Goal: Information Seeking & Learning: Learn about a topic

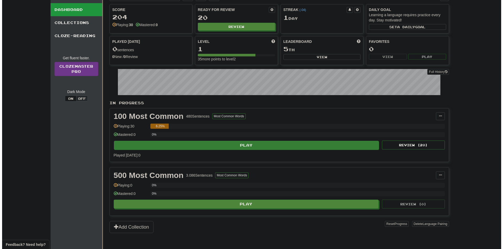
scroll to position [26, 0]
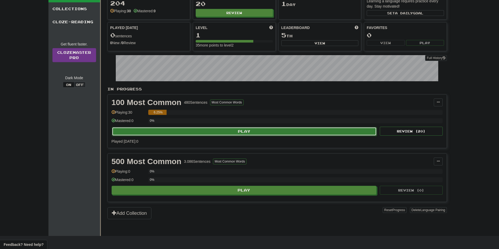
click at [258, 135] on button "Play" at bounding box center [244, 131] width 265 height 9
select select "**"
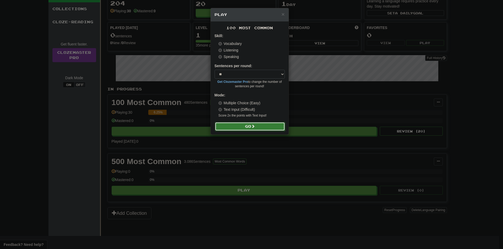
click at [258, 127] on button "Go" at bounding box center [250, 126] width 70 height 9
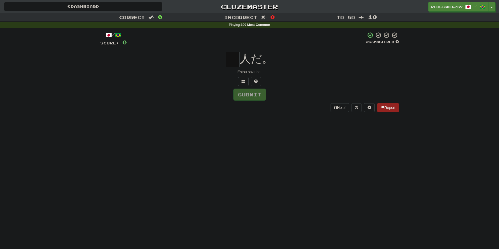
click at [231, 60] on input "text" at bounding box center [233, 59] width 14 height 15
type input "*"
click at [248, 97] on button "Submit" at bounding box center [249, 95] width 32 height 12
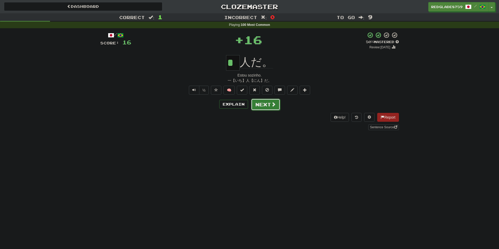
click at [264, 103] on button "Next" at bounding box center [265, 105] width 29 height 12
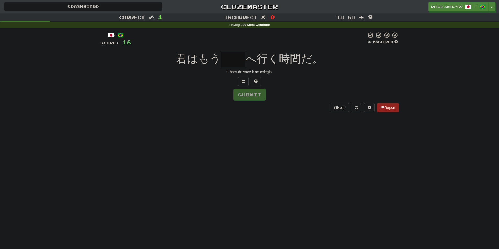
type input "*"
type input "**"
click at [278, 54] on span "へ行く時間だ。" at bounding box center [284, 59] width 78 height 12
click at [259, 93] on button "Submit" at bounding box center [249, 95] width 32 height 12
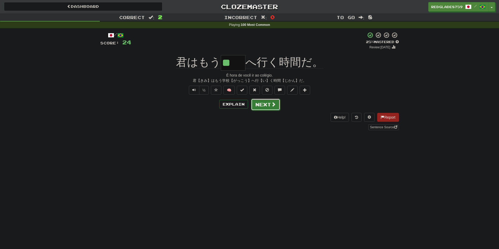
click at [264, 103] on button "Next" at bounding box center [265, 105] width 29 height 12
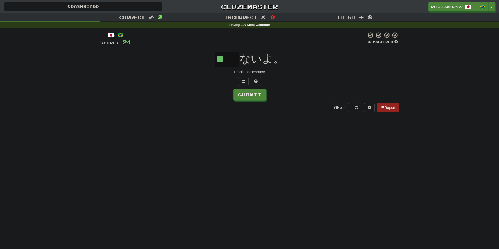
type input "**"
click at [289, 65] on div "** ないよ。" at bounding box center [249, 59] width 298 height 15
click at [261, 94] on button "Submit" at bounding box center [249, 95] width 32 height 12
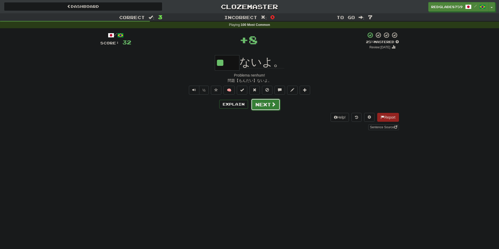
click at [272, 105] on span at bounding box center [273, 104] width 5 height 5
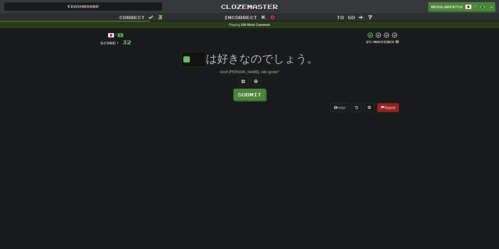
type input "**"
click at [266, 126] on div "Dashboard Clozemaster RedGlade8759 / Toggle Dropdown Dashboard Leaderboard Acti…" at bounding box center [249, 124] width 499 height 249
click at [256, 98] on button "Submit" at bounding box center [249, 95] width 32 height 12
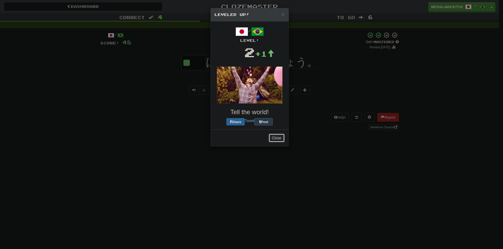
click at [270, 105] on div "× Leveled Up! / Level: 2 +1 Tell the world! Share Tweet Post Close" at bounding box center [249, 77] width 79 height 139
drag, startPoint x: 282, startPoint y: 137, endPoint x: 281, endPoint y: 130, distance: 7.3
click at [282, 137] on button "Close" at bounding box center [276, 139] width 16 height 9
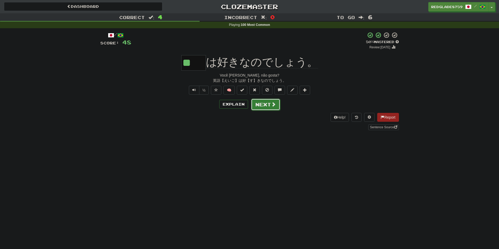
click at [268, 102] on button "Next" at bounding box center [265, 105] width 29 height 12
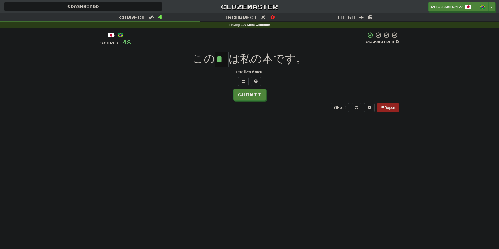
type input "*"
drag, startPoint x: 290, startPoint y: 120, endPoint x: 285, endPoint y: 112, distance: 9.4
click at [290, 119] on div "Dashboard Clozemaster RedGlade8759 / Toggle Dropdown Dashboard Leaderboard Acti…" at bounding box center [249, 124] width 499 height 249
click at [257, 97] on button "Submit" at bounding box center [249, 95] width 32 height 12
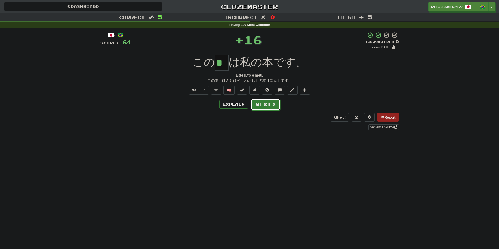
click at [267, 109] on button "Next" at bounding box center [265, 105] width 29 height 12
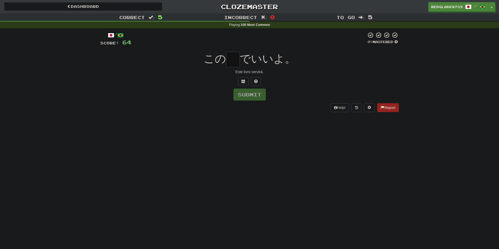
click at [235, 60] on input "text" at bounding box center [233, 59] width 14 height 15
type input "*"
click at [253, 58] on span "でいいよ。" at bounding box center [268, 59] width 56 height 12
click at [253, 92] on button "Submit" at bounding box center [249, 95] width 32 height 12
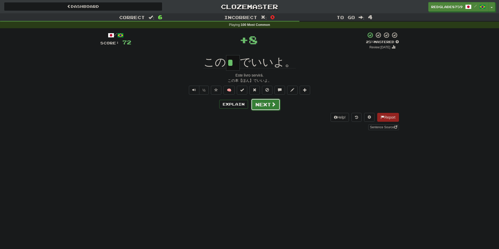
click at [264, 102] on button "Next" at bounding box center [265, 105] width 29 height 12
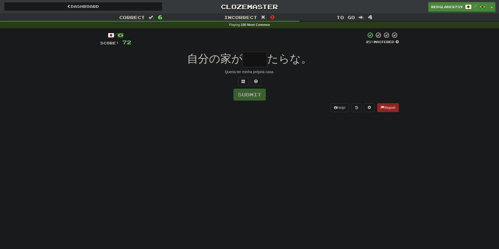
click at [258, 60] on input "text" at bounding box center [254, 59] width 25 height 15
type input "*"
click at [194, 65] on div "自分の家が * たらな。" at bounding box center [249, 59] width 298 height 15
click at [259, 62] on input "*" at bounding box center [254, 59] width 25 height 15
click at [299, 89] on div "Submit" at bounding box center [249, 95] width 298 height 12
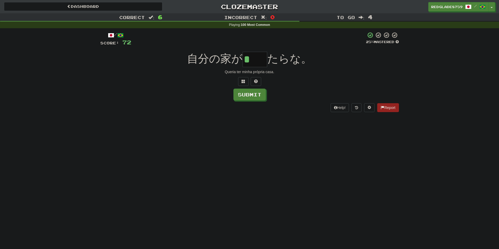
click at [230, 160] on div "Dashboard Clozemaster RedGlade8759 / Toggle Dropdown Dashboard Leaderboard Acti…" at bounding box center [249, 124] width 499 height 249
click at [257, 82] on button at bounding box center [255, 81] width 10 height 9
type input "**"
click at [258, 96] on button "Submit" at bounding box center [249, 95] width 32 height 12
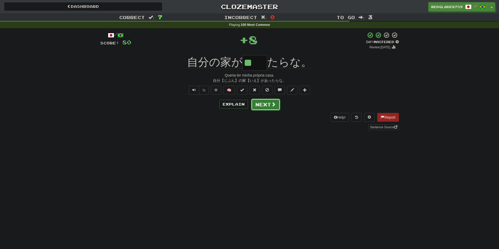
click at [274, 105] on span at bounding box center [273, 104] width 5 height 5
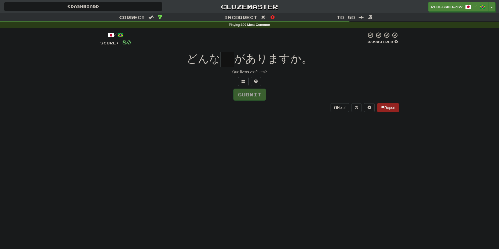
click at [229, 63] on input "text" at bounding box center [227, 59] width 14 height 15
type input "*"
click at [270, 49] on div "/ Score: 80 0 % Mastered どんな * がありますか。 Que livros você tem? Submit Help! Report" at bounding box center [249, 72] width 298 height 80
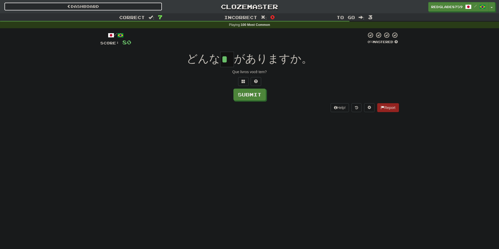
click at [148, 3] on link "Dashboard" at bounding box center [83, 6] width 158 height 9
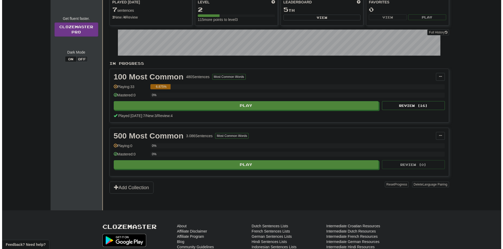
scroll to position [52, 0]
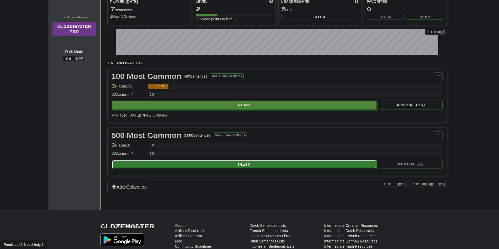
click at [246, 163] on button "Play" at bounding box center [244, 164] width 265 height 9
select select "**"
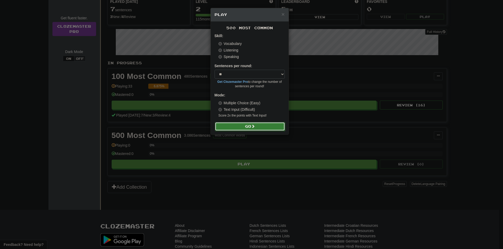
click at [238, 127] on button "Go" at bounding box center [250, 126] width 70 height 9
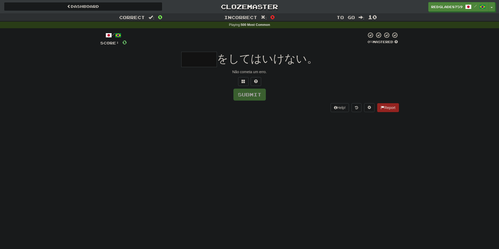
click at [201, 56] on input "text" at bounding box center [199, 59] width 36 height 15
type input "*"
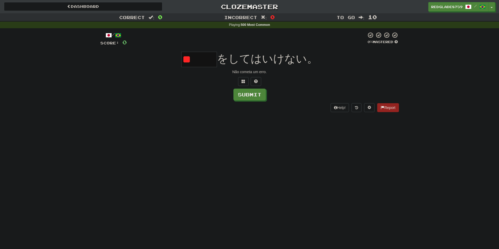
type input "*"
click at [259, 80] on button at bounding box center [255, 81] width 10 height 9
click at [199, 59] on input "*" at bounding box center [199, 59] width 36 height 15
type input "*"
type input "**"
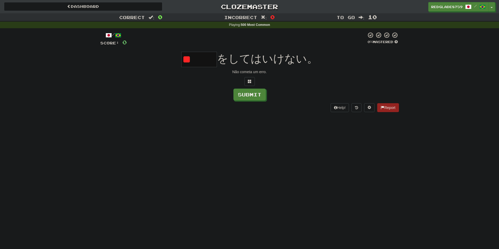
click at [211, 58] on input "**" at bounding box center [199, 59] width 36 height 15
type input "*"
type input "**"
drag, startPoint x: 196, startPoint y: 60, endPoint x: 184, endPoint y: 60, distance: 12.6
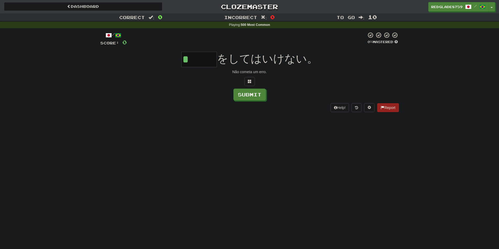
click at [184, 60] on input "*" at bounding box center [199, 59] width 36 height 15
type input "*"
click at [198, 59] on input "*" at bounding box center [199, 59] width 36 height 15
click at [207, 60] on input "*" at bounding box center [199, 59] width 36 height 15
type input "*"
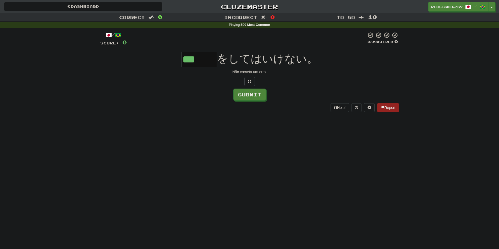
type input "***"
drag, startPoint x: 274, startPoint y: 136, endPoint x: 261, endPoint y: 122, distance: 18.7
click at [274, 135] on div "Dashboard Clozemaster RedGlade8759 / Toggle Dropdown Dashboard Leaderboard Acti…" at bounding box center [249, 124] width 499 height 249
click at [249, 99] on button "Submit" at bounding box center [249, 95] width 32 height 12
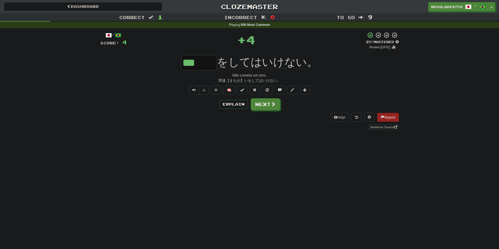
click at [270, 111] on div "/ Score: 4 + 4 25 % Mastered Review: 2025-08-18 *** をしてはいけない。 Não cometa um err…" at bounding box center [249, 81] width 298 height 98
click at [271, 106] on span at bounding box center [273, 104] width 5 height 5
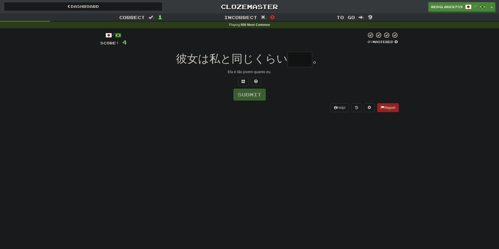
click at [299, 55] on input "text" at bounding box center [299, 59] width 25 height 15
type input "*"
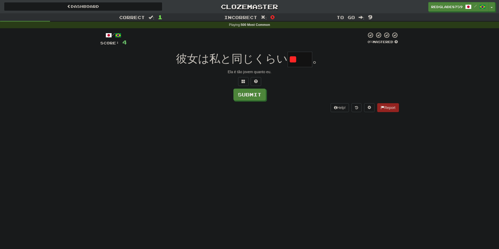
type input "*"
click at [258, 77] on button at bounding box center [255, 81] width 10 height 9
click at [307, 61] on input "*" at bounding box center [299, 59] width 25 height 15
drag, startPoint x: 302, startPoint y: 60, endPoint x: 291, endPoint y: 60, distance: 11.0
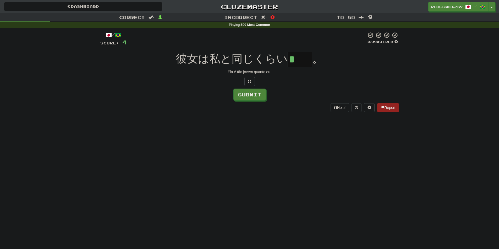
click at [291, 60] on input "*" at bounding box center [299, 59] width 25 height 15
click at [303, 57] on input "*" at bounding box center [299, 59] width 25 height 15
type input "*"
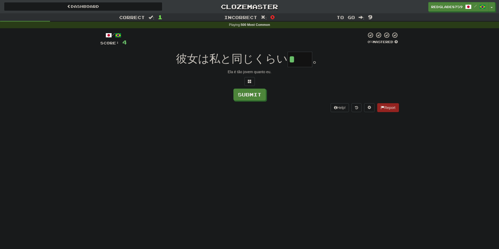
click at [305, 61] on input "*" at bounding box center [299, 59] width 25 height 15
type input "**"
click at [270, 127] on div "Dashboard Clozemaster RedGlade8759 / Toggle Dropdown Dashboard Leaderboard Acti…" at bounding box center [249, 124] width 499 height 249
click at [252, 96] on button "Submit" at bounding box center [249, 95] width 32 height 12
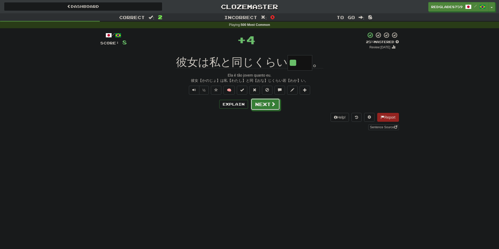
click at [272, 103] on span at bounding box center [273, 104] width 5 height 5
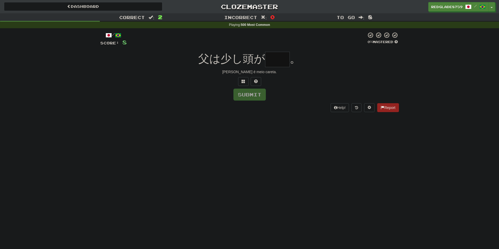
click at [280, 60] on input "text" at bounding box center [277, 59] width 25 height 15
type input "*"
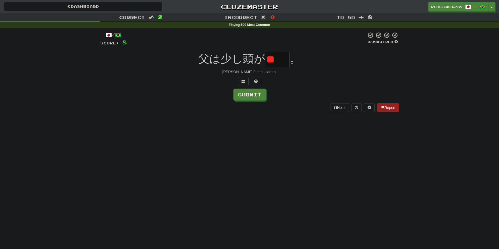
type input "*"
click at [255, 82] on span at bounding box center [256, 82] width 4 height 4
drag, startPoint x: 280, startPoint y: 62, endPoint x: 263, endPoint y: 61, distance: 17.3
click at [264, 60] on div "父は少し頭が * 。" at bounding box center [249, 59] width 298 height 15
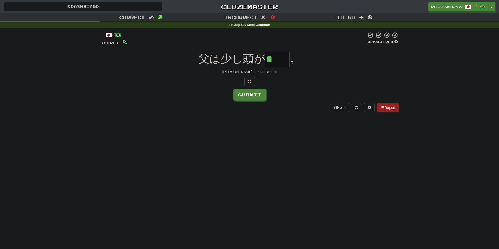
click at [279, 58] on input "*" at bounding box center [277, 59] width 25 height 15
click at [283, 62] on input "*" at bounding box center [277, 59] width 25 height 15
type input "**"
click at [218, 112] on div "/ Score: 8 0 % Mastered 父は少し頭が ** 。 Meu pai é meio careta. Submit Help! Report" at bounding box center [249, 73] width 298 height 91
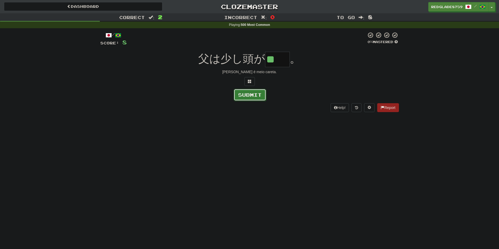
click at [246, 99] on button "Submit" at bounding box center [249, 95] width 32 height 12
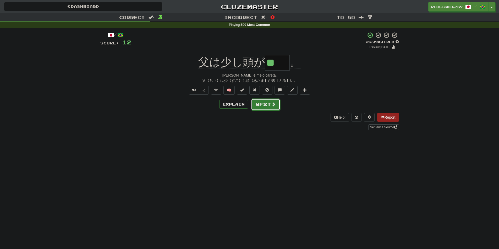
click at [261, 104] on button "Next" at bounding box center [265, 105] width 29 height 12
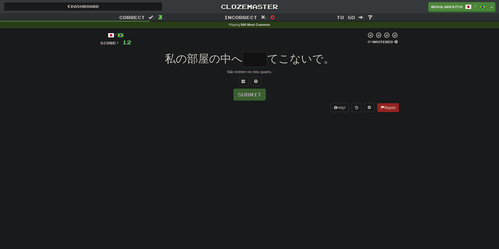
click at [257, 59] on input "text" at bounding box center [254, 59] width 25 height 15
type input "*"
type input "**"
click at [256, 93] on button "Submit" at bounding box center [249, 95] width 32 height 12
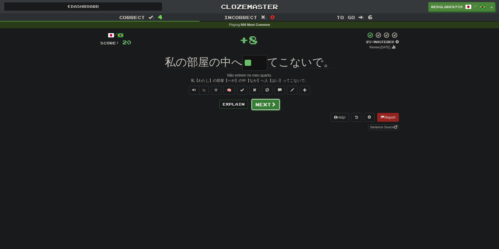
click at [276, 108] on button "Next" at bounding box center [265, 105] width 29 height 12
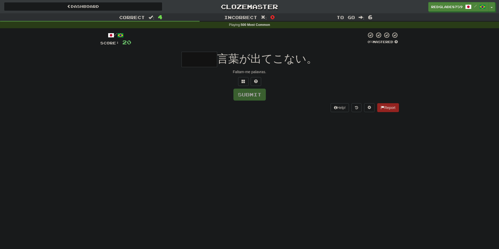
click at [197, 59] on input "text" at bounding box center [199, 59] width 36 height 15
click at [200, 60] on input "text" at bounding box center [199, 59] width 36 height 15
type input "*"
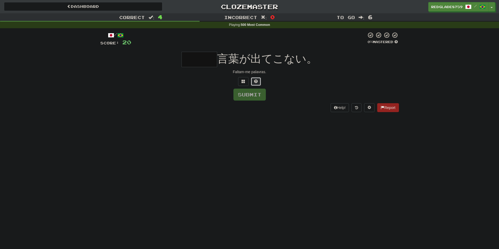
click at [254, 80] on span at bounding box center [256, 82] width 4 height 4
drag, startPoint x: 203, startPoint y: 60, endPoint x: 174, endPoint y: 62, distance: 28.6
click at [175, 62] on div "* 言葉が出てこない。" at bounding box center [249, 59] width 298 height 15
click at [445, 118] on div "Correct : 4 Incorrect : 0 To go : 6 Playing : 500 Most Common / Score: 20 0 % M…" at bounding box center [249, 66] width 499 height 106
click at [207, 55] on input "*" at bounding box center [199, 59] width 36 height 15
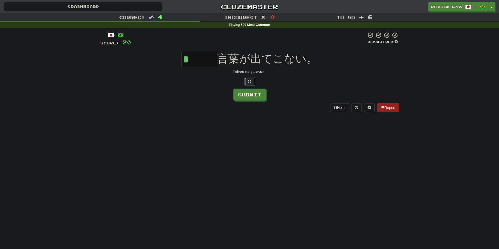
click at [245, 85] on button at bounding box center [249, 81] width 10 height 9
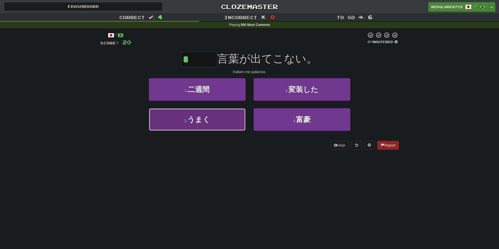
click at [225, 124] on button "3 . うまく" at bounding box center [197, 119] width 97 height 23
type input "***"
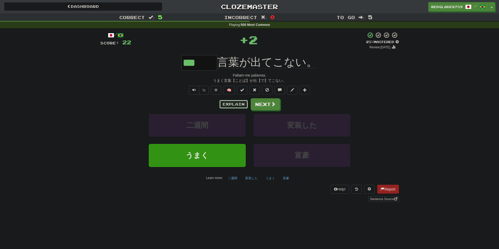
click at [235, 107] on button "Explain" at bounding box center [233, 104] width 29 height 9
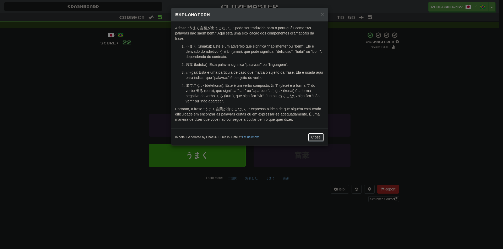
click at [321, 137] on button "Close" at bounding box center [316, 137] width 16 height 9
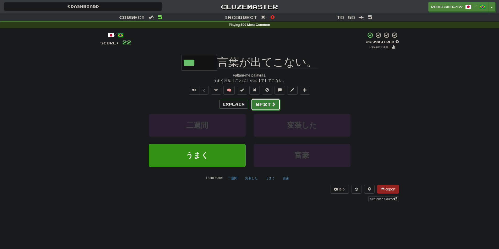
click at [269, 106] on button "Next" at bounding box center [265, 105] width 29 height 12
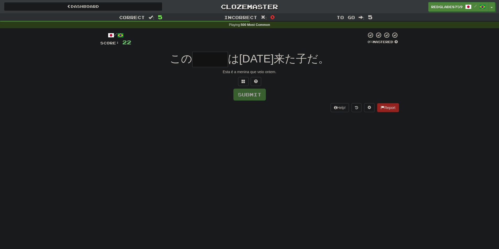
click at [208, 61] on input "text" at bounding box center [210, 59] width 36 height 15
type input "*"
type input "***"
click at [286, 93] on div "Submit" at bounding box center [249, 95] width 298 height 12
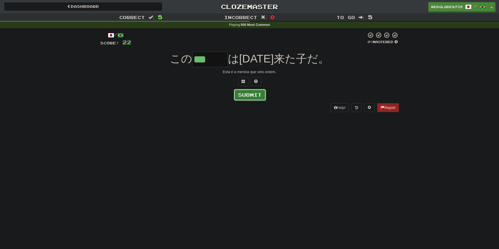
click at [261, 95] on button "Submit" at bounding box center [249, 95] width 32 height 12
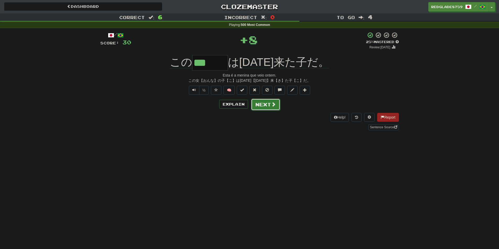
click at [268, 106] on button "Next" at bounding box center [265, 105] width 29 height 12
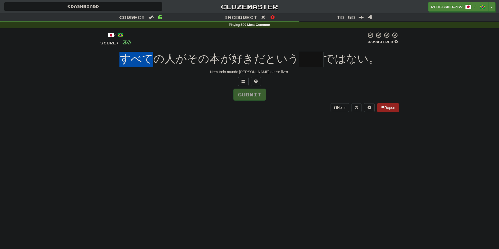
drag, startPoint x: 154, startPoint y: 60, endPoint x: 125, endPoint y: 61, distance: 28.3
click at [125, 61] on span "すべての人がその本が好きだという" at bounding box center [208, 59] width 179 height 12
click at [325, 91] on div "Submit" at bounding box center [249, 95] width 298 height 12
drag, startPoint x: 191, startPoint y: 62, endPoint x: 207, endPoint y: 60, distance: 16.9
click at [207, 60] on span "すべての人がその本が好きだという" at bounding box center [208, 59] width 179 height 12
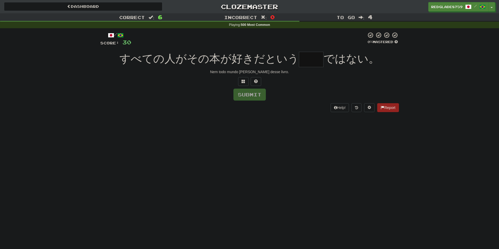
click at [215, 60] on span "すべての人がその本が好きだという" at bounding box center [208, 59] width 179 height 12
drag, startPoint x: 234, startPoint y: 61, endPoint x: 257, endPoint y: 62, distance: 23.0
click at [256, 62] on span "すべての人がその本が好きだという" at bounding box center [208, 59] width 179 height 12
click at [266, 61] on span "すべての人がその本が好きだという" at bounding box center [208, 59] width 179 height 12
click at [312, 63] on input "text" at bounding box center [311, 59] width 25 height 15
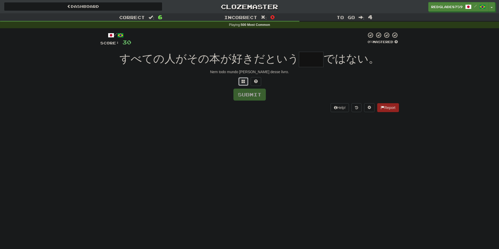
click at [246, 80] on button at bounding box center [243, 81] width 10 height 9
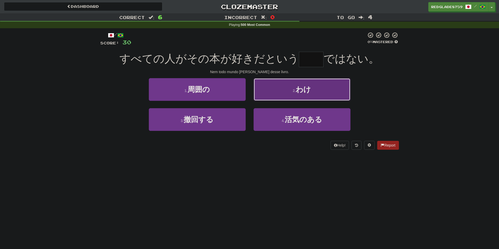
click at [273, 81] on button "2 . わけ" at bounding box center [301, 89] width 97 height 23
type input "**"
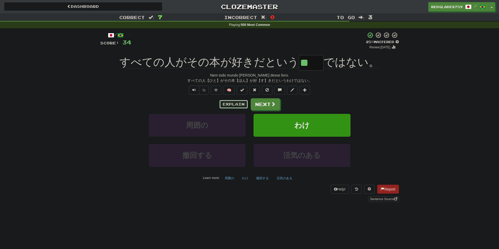
click at [233, 107] on button "Explain" at bounding box center [233, 104] width 29 height 9
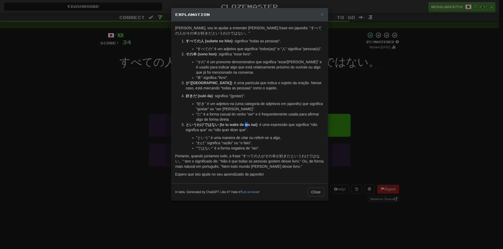
click at [247, 125] on strong "というわけではない (to iu wake de wa nai)" at bounding box center [222, 125] width 72 height 4
click at [316, 192] on button "Close" at bounding box center [316, 192] width 16 height 9
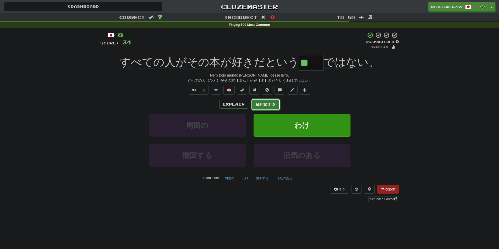
click at [268, 105] on button "Next" at bounding box center [265, 105] width 29 height 12
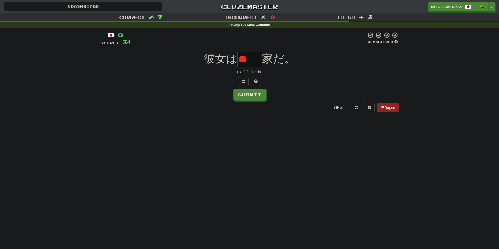
type input "*"
click at [243, 81] on span at bounding box center [243, 82] width 4 height 4
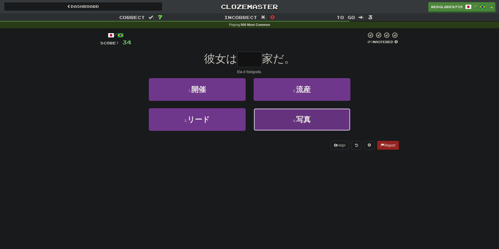
click at [276, 118] on button "4 . 写真" at bounding box center [301, 119] width 97 height 23
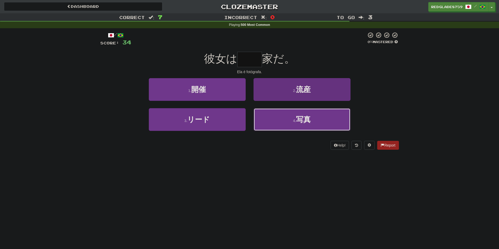
type input "**"
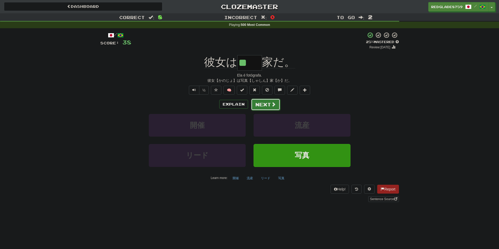
click at [272, 103] on span at bounding box center [273, 104] width 5 height 5
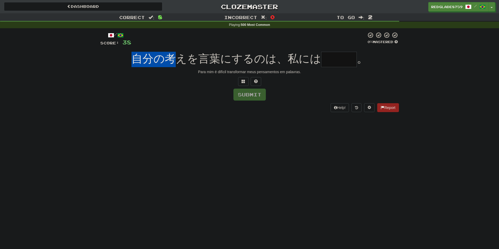
drag, startPoint x: 134, startPoint y: 62, endPoint x: 182, endPoint y: 60, distance: 47.7
click at [177, 61] on span "自分の考えを言葉にするのは、私には" at bounding box center [226, 59] width 190 height 12
click at [185, 60] on span "自分の考えを言葉にするのは、私には" at bounding box center [226, 59] width 190 height 12
drag, startPoint x: 133, startPoint y: 62, endPoint x: 187, endPoint y: 65, distance: 54.3
click at [187, 65] on span "自分の考えを言葉にするのは、私には" at bounding box center [226, 59] width 190 height 12
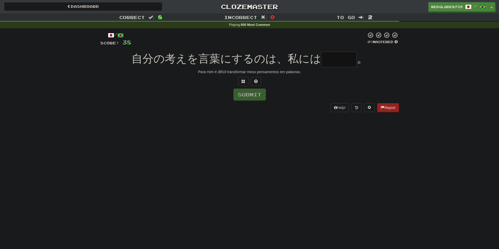
click at [197, 63] on span "自分の考えを言葉にするのは、私には" at bounding box center [226, 59] width 190 height 12
drag, startPoint x: 202, startPoint y: 62, endPoint x: 256, endPoint y: 67, distance: 54.4
click at [256, 67] on div "自分の考えを言葉にするのは、私には 。" at bounding box center [249, 59] width 298 height 15
drag, startPoint x: 136, startPoint y: 63, endPoint x: 188, endPoint y: 63, distance: 51.8
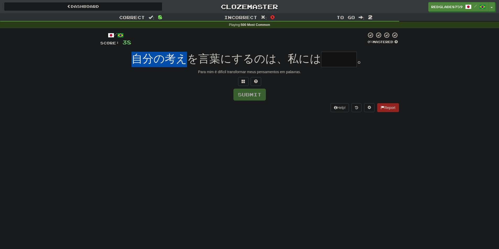
click at [188, 63] on span "自分の考えを言葉にするのは、私には" at bounding box center [226, 59] width 190 height 12
click at [199, 63] on span "自分の考えを言葉にするのは、私には" at bounding box center [226, 59] width 190 height 12
click at [328, 61] on input "text" at bounding box center [339, 59] width 36 height 15
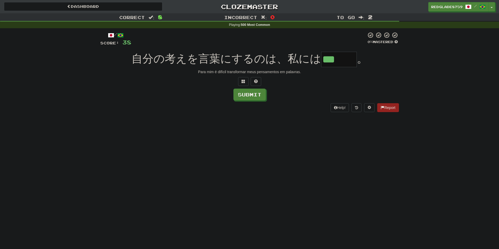
type input "***"
click at [468, 85] on div "Correct : 8 Incorrect : 0 To go : 2 Playing : 500 Most Common / Score: 38 0 % M…" at bounding box center [249, 66] width 499 height 106
click at [245, 92] on button "Submit" at bounding box center [249, 95] width 32 height 12
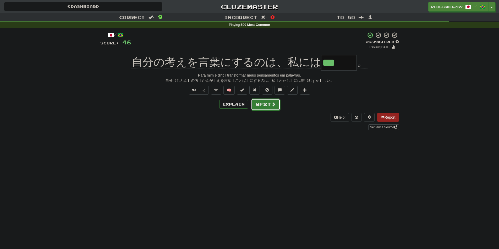
click at [273, 103] on span at bounding box center [273, 104] width 5 height 5
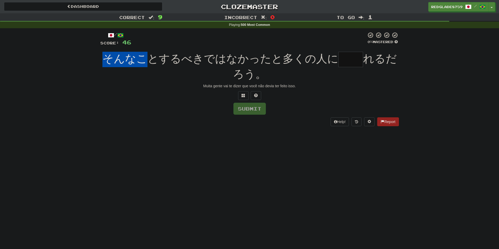
drag, startPoint x: 101, startPoint y: 60, endPoint x: 148, endPoint y: 60, distance: 47.1
click at [146, 60] on div "そんなことするべきではなかったと多くの人に れるだろう。" at bounding box center [249, 67] width 298 height 30
click at [162, 62] on span "そんなことするべきではなかったと多くの人に" at bounding box center [220, 59] width 236 height 12
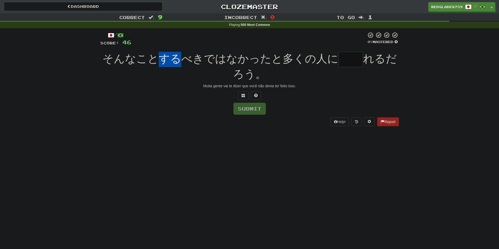
drag, startPoint x: 161, startPoint y: 62, endPoint x: 185, endPoint y: 62, distance: 24.1
click at [185, 62] on span "そんなことするべきではなかったと多くの人に" at bounding box center [220, 59] width 236 height 12
click at [186, 62] on span "そんなことするべきではなかったと多くの人に" at bounding box center [220, 59] width 236 height 12
drag, startPoint x: 191, startPoint y: 62, endPoint x: 162, endPoint y: 65, distance: 29.3
click at [162, 65] on div "そんなことするべきではなかったと多くの人に れるだろう。" at bounding box center [249, 67] width 298 height 30
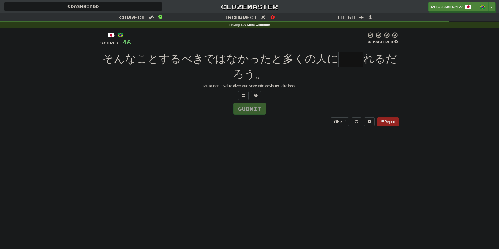
click at [194, 99] on div at bounding box center [249, 95] width 298 height 9
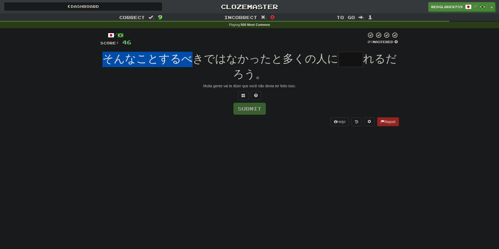
drag, startPoint x: 107, startPoint y: 63, endPoint x: 191, endPoint y: 59, distance: 84.1
click at [191, 59] on span "そんなことするべきではなかったと多くの人に" at bounding box center [220, 59] width 236 height 12
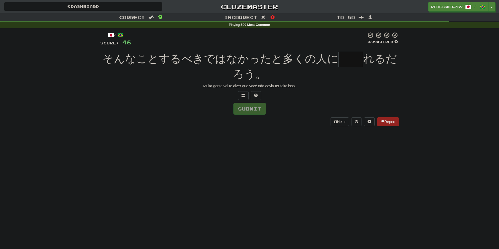
click at [176, 82] on div "/ Score: 46 0 % Mastered そんなことするべきではなかったと多くの人に れるだろう。 Muita gente vai te dizer …" at bounding box center [249, 79] width 298 height 94
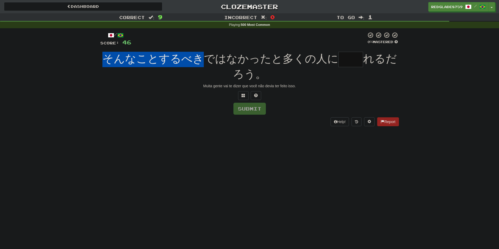
drag, startPoint x: 204, startPoint y: 64, endPoint x: 97, endPoint y: 57, distance: 107.5
click at [97, 57] on div "/ Score: 46 0 % Mastered そんなことするべきではなかったと多くの人に れるだろう。 Muita gente vai te dizer …" at bounding box center [249, 80] width 306 height 105
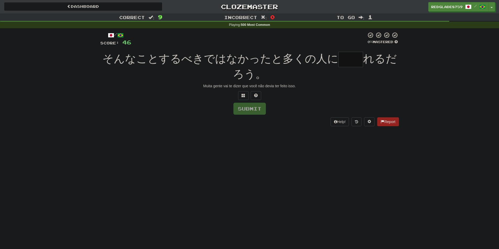
click at [170, 102] on div "/ Score: 46 0 % Mastered そんなことするべきではなかったと多くの人に れるだろう。 Muita gente vai te dizer …" at bounding box center [249, 79] width 298 height 94
drag, startPoint x: 203, startPoint y: 60, endPoint x: 169, endPoint y: 61, distance: 34.0
click at [160, 63] on span "そんなことするべきではなかったと多くの人に" at bounding box center [220, 59] width 236 height 12
click at [188, 83] on div "Muita gente vai te dizer que você não devia ter feito isso." at bounding box center [249, 85] width 298 height 5
drag, startPoint x: 158, startPoint y: 63, endPoint x: 105, endPoint y: 58, distance: 53.0
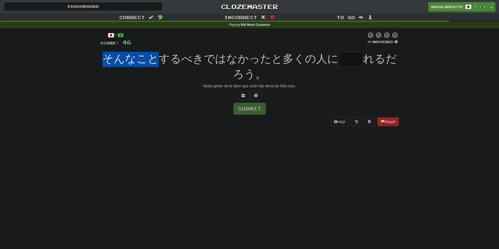
click at [105, 58] on div "そんなことするべきではなかったと多くの人に れるだろう。" at bounding box center [249, 67] width 298 height 30
click at [154, 109] on div "Submit" at bounding box center [249, 109] width 298 height 12
drag, startPoint x: 204, startPoint y: 62, endPoint x: 105, endPoint y: 60, distance: 98.9
click at [105, 60] on span "そんなことするべきではなかったと多くの人に" at bounding box center [220, 59] width 236 height 12
click at [212, 67] on div "そんなことするべきではなかったと多くの人に れるだろう。" at bounding box center [249, 67] width 298 height 30
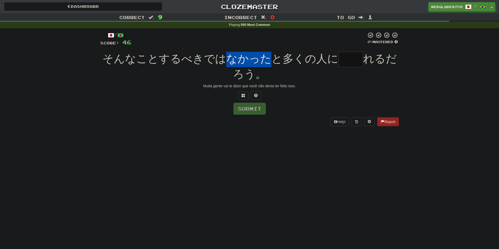
drag, startPoint x: 226, startPoint y: 61, endPoint x: 269, endPoint y: 59, distance: 43.2
click at [269, 59] on span "そんなことするべきではなかったと多くの人に" at bounding box center [220, 59] width 236 height 12
click at [240, 64] on span "そんなことするべきではなかったと多くの人に" at bounding box center [220, 59] width 236 height 12
drag, startPoint x: 219, startPoint y: 58, endPoint x: 266, endPoint y: 55, distance: 47.4
click at [266, 55] on span "そんなことするべきではなかったと多くの人に" at bounding box center [220, 59] width 236 height 12
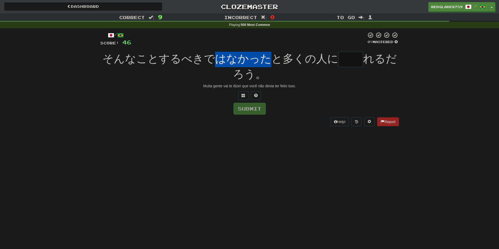
click at [253, 59] on span "そんなことするべきではなかったと多くの人に" at bounding box center [220, 59] width 236 height 12
click at [259, 93] on button at bounding box center [255, 95] width 10 height 9
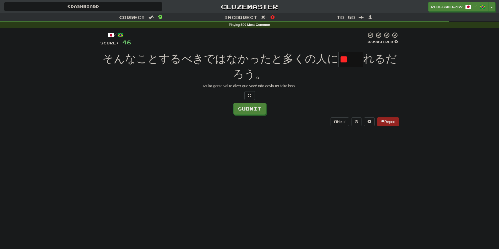
type input "*"
click at [252, 92] on button at bounding box center [249, 95] width 10 height 9
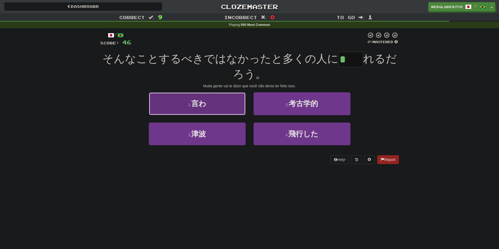
click at [231, 98] on button "1 . 言わ" at bounding box center [197, 103] width 97 height 23
type input "**"
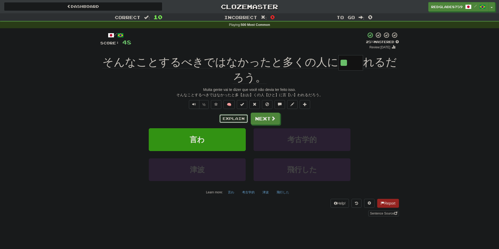
click at [233, 119] on button "Explain" at bounding box center [233, 118] width 29 height 9
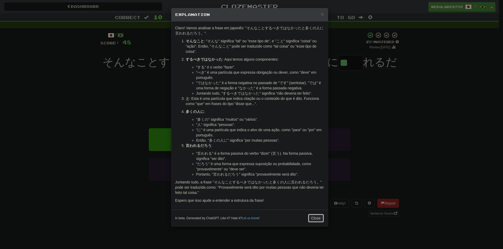
click at [312, 219] on button "Close" at bounding box center [316, 218] width 16 height 9
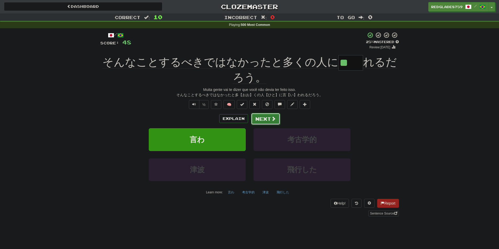
click at [273, 122] on button "Next" at bounding box center [265, 119] width 29 height 12
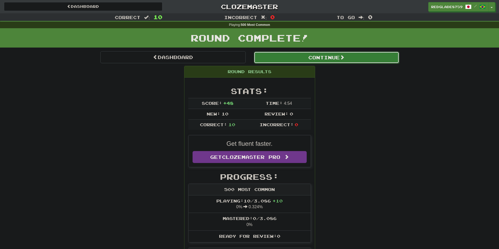
click at [301, 56] on button "Continue" at bounding box center [326, 58] width 145 height 12
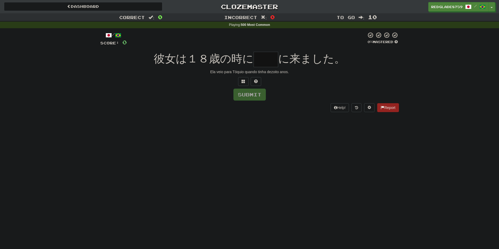
click at [268, 58] on input "text" at bounding box center [265, 59] width 25 height 15
type input "*"
type input "**"
click at [357, 83] on div at bounding box center [249, 81] width 298 height 9
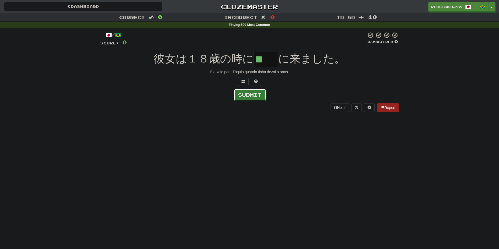
click at [259, 94] on button "Submit" at bounding box center [249, 95] width 32 height 12
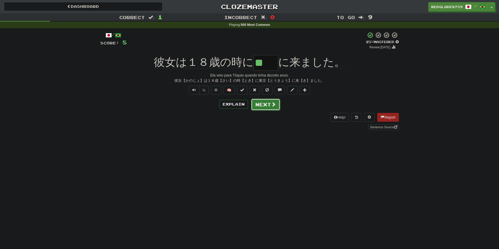
click at [273, 102] on span at bounding box center [273, 104] width 5 height 5
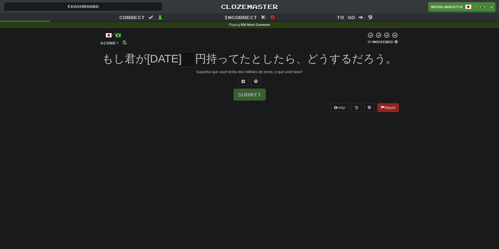
click at [195, 62] on input "text" at bounding box center [188, 59] width 14 height 15
type input "*"
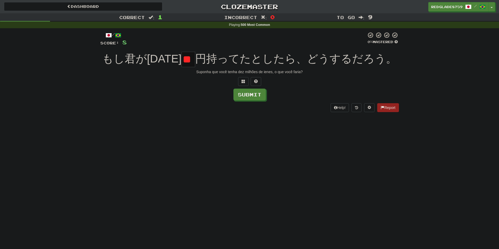
type input "*"
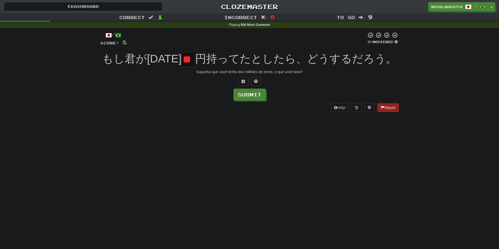
type input "*"
click at [254, 99] on button "Submit" at bounding box center [249, 95] width 32 height 12
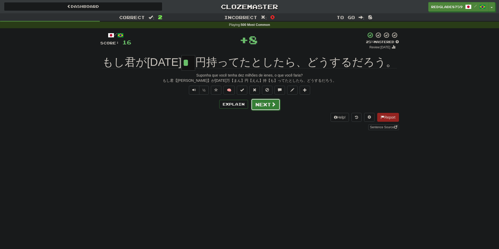
click at [259, 109] on button "Next" at bounding box center [265, 105] width 29 height 12
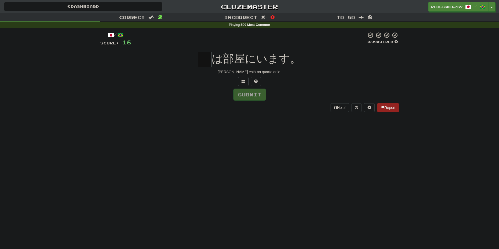
click at [207, 63] on input "text" at bounding box center [205, 59] width 14 height 15
type input "*"
click at [207, 118] on div "/ Score: 16 0 % Mastered * は部屋にいます。 Meu pai está no quarto dele. Submit Help! R…" at bounding box center [249, 73] width 298 height 91
click at [247, 96] on button "Submit" at bounding box center [249, 95] width 32 height 12
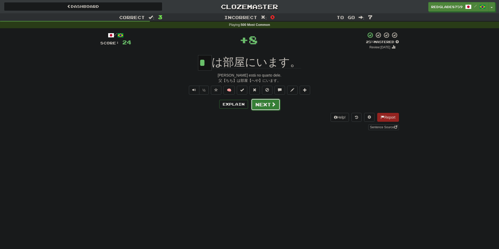
click at [268, 104] on button "Next" at bounding box center [265, 105] width 29 height 12
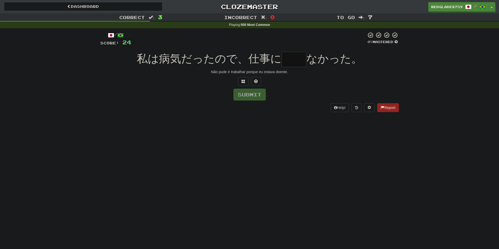
click at [295, 56] on input "text" at bounding box center [293, 59] width 25 height 15
type input "*"
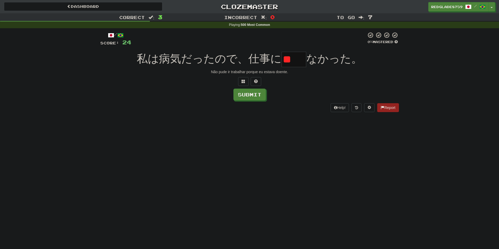
type input "*"
type input "**"
click at [334, 53] on div "私は病気だったので、仕事に ** なかった。" at bounding box center [249, 59] width 298 height 15
click at [246, 96] on button "Submit" at bounding box center [249, 95] width 32 height 12
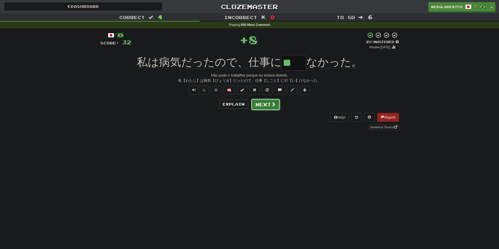
click at [266, 105] on button "Next" at bounding box center [265, 105] width 29 height 12
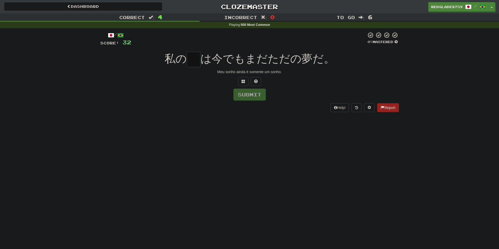
click at [193, 58] on input "text" at bounding box center [194, 59] width 14 height 15
type input "*"
click at [206, 121] on div "Dashboard Clozemaster RedGlade8759 / Toggle Dropdown Dashboard Leaderboard Acti…" at bounding box center [249, 124] width 499 height 249
click at [245, 92] on button "Submit" at bounding box center [249, 95] width 32 height 12
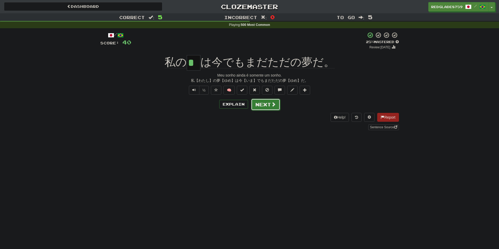
click at [264, 106] on button "Next" at bounding box center [265, 105] width 29 height 12
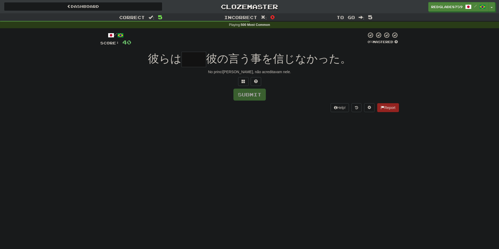
click at [194, 64] on input "text" at bounding box center [193, 59] width 25 height 15
click at [246, 81] on button at bounding box center [243, 81] width 10 height 9
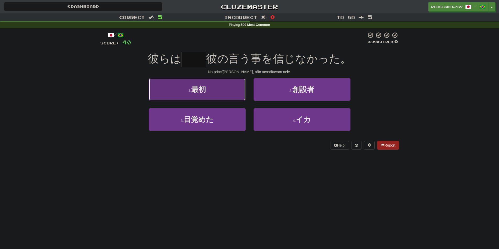
click at [239, 85] on button "1 . 最初" at bounding box center [197, 89] width 97 height 23
type input "**"
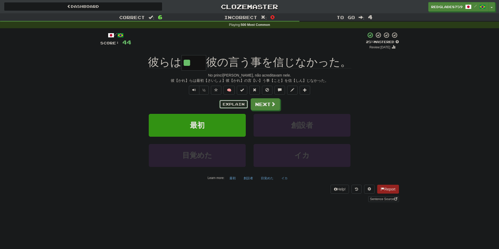
click at [236, 104] on button "Explain" at bounding box center [233, 104] width 29 height 9
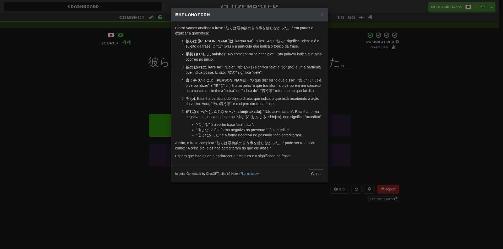
click at [127, 84] on div "× Explanation Claro! Vamos analisar a frase "彼らは最初彼の言う事を信じなかった。" em partes e ex…" at bounding box center [251, 124] width 503 height 249
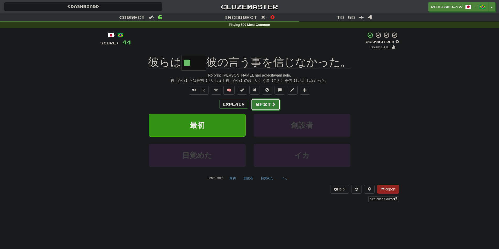
click at [272, 105] on span at bounding box center [273, 104] width 5 height 5
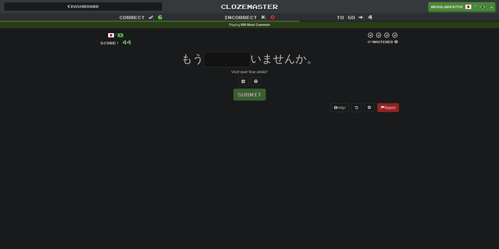
click at [235, 63] on input "text" at bounding box center [227, 59] width 47 height 15
type input "*"
click at [255, 84] on button at bounding box center [255, 81] width 10 height 9
click at [249, 82] on span at bounding box center [250, 82] width 4 height 4
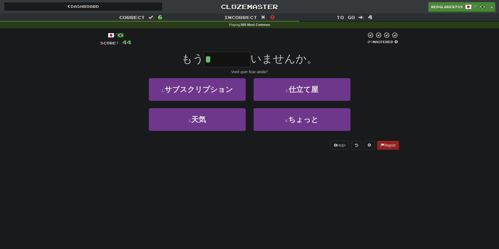
click at [237, 61] on input "*" at bounding box center [227, 59] width 47 height 15
type input "*"
type input "****"
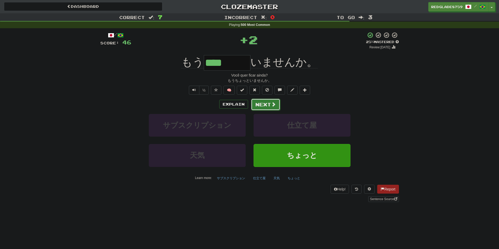
click at [271, 105] on span at bounding box center [273, 104] width 5 height 5
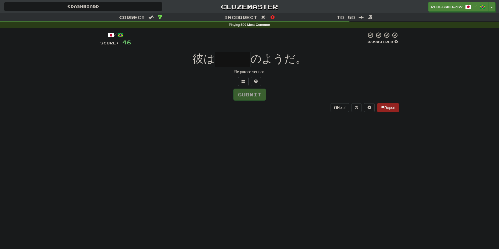
click at [241, 62] on input "text" at bounding box center [233, 59] width 36 height 15
drag, startPoint x: 241, startPoint y: 62, endPoint x: 230, endPoint y: 62, distance: 11.3
click at [230, 62] on input "**" at bounding box center [233, 59] width 36 height 15
click at [249, 62] on input "**" at bounding box center [233, 59] width 36 height 15
type input "***"
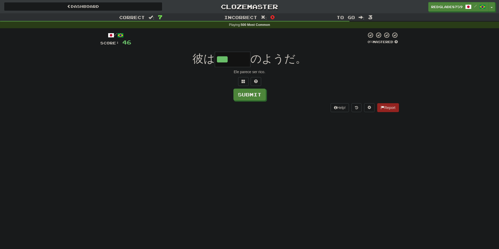
click at [295, 69] on div "Ele parece ser rico." at bounding box center [249, 71] width 298 height 5
click at [253, 95] on button "Submit" at bounding box center [249, 95] width 32 height 12
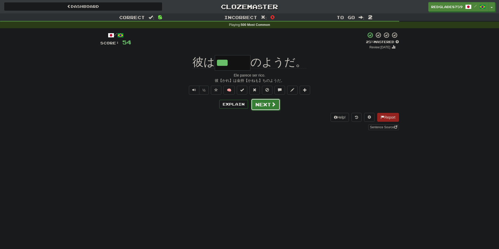
click at [272, 105] on span at bounding box center [273, 104] width 5 height 5
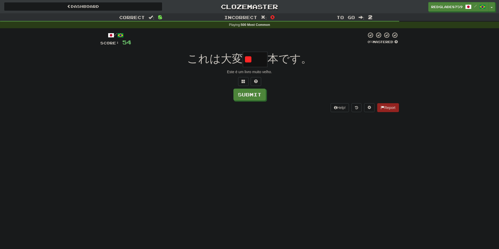
type input "*"
click at [257, 62] on input "text" at bounding box center [255, 59] width 25 height 15
type input "**"
click at [329, 51] on div "/ Score: 54 0 % Mastered これは大変 ** 本です。 Este é um livro muito velho. Submit Help…" at bounding box center [249, 72] width 298 height 80
click at [256, 94] on button "Submit" at bounding box center [249, 95] width 32 height 12
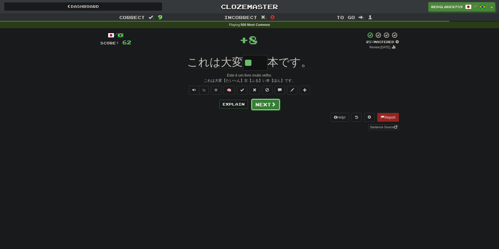
click at [274, 101] on button "Next" at bounding box center [265, 105] width 29 height 12
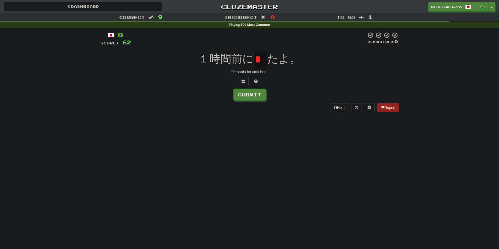
type input "*"
click at [287, 70] on div "Ele partiu há uma hora." at bounding box center [249, 71] width 298 height 5
click at [262, 60] on input "*" at bounding box center [260, 59] width 14 height 15
type input "*"
click at [263, 64] on input "text" at bounding box center [260, 59] width 14 height 15
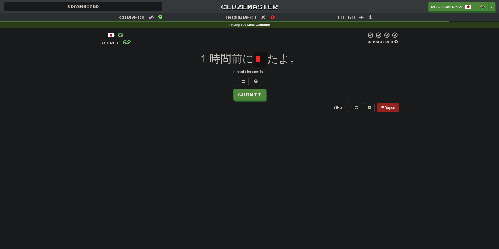
type input "*"
click at [253, 81] on button at bounding box center [255, 81] width 10 height 9
type input "*"
click at [253, 95] on button "Submit" at bounding box center [249, 95] width 32 height 12
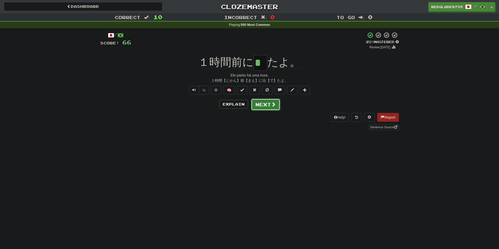
click at [254, 109] on button "Next" at bounding box center [265, 105] width 29 height 12
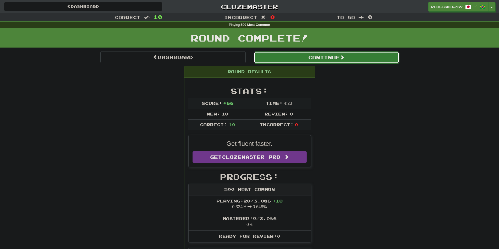
click at [277, 57] on button "Continue" at bounding box center [326, 58] width 145 height 12
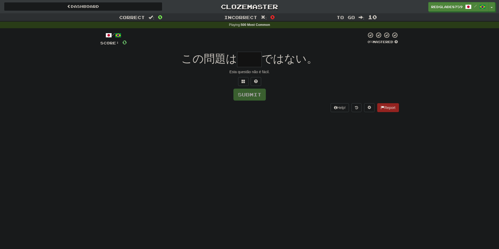
click at [248, 61] on input "text" at bounding box center [249, 59] width 25 height 15
type input "**"
click at [276, 59] on span "ではない。" at bounding box center [289, 59] width 56 height 12
click at [254, 93] on button "Submit" at bounding box center [249, 95] width 32 height 12
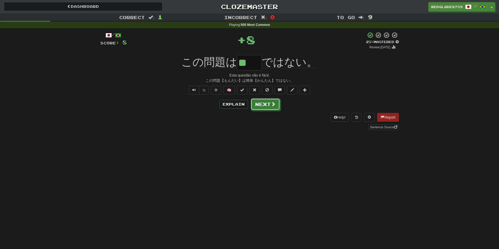
click at [263, 104] on button "Next" at bounding box center [264, 104] width 29 height 12
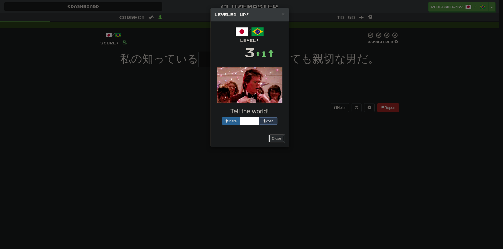
click at [276, 142] on button "Close" at bounding box center [276, 138] width 16 height 9
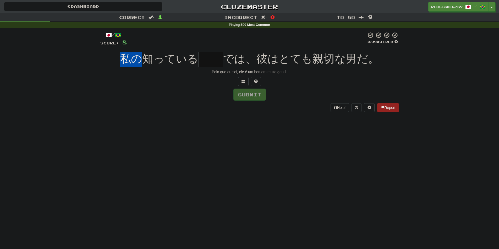
drag, startPoint x: 123, startPoint y: 62, endPoint x: 146, endPoint y: 60, distance: 22.3
click at [144, 60] on span "私の知っている" at bounding box center [159, 59] width 78 height 12
click at [151, 60] on span "私の知っている" at bounding box center [159, 59] width 78 height 12
click at [203, 59] on input "text" at bounding box center [210, 59] width 25 height 15
type input "*"
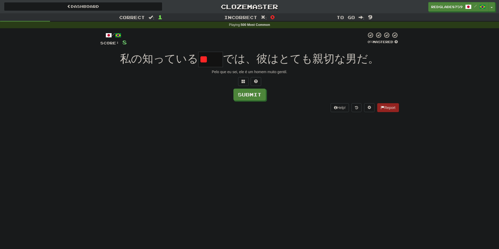
type input "*"
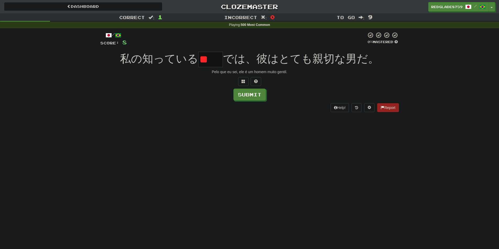
type input "*"
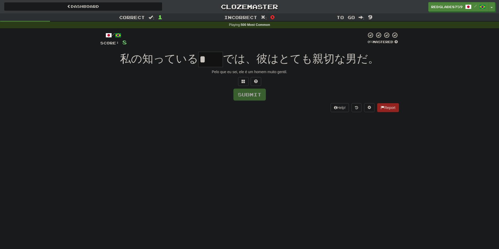
type input "*"
click at [256, 81] on span at bounding box center [256, 82] width 4 height 4
drag, startPoint x: 217, startPoint y: 61, endPoint x: 201, endPoint y: 61, distance: 16.2
click at [201, 61] on input "*" at bounding box center [210, 59] width 25 height 15
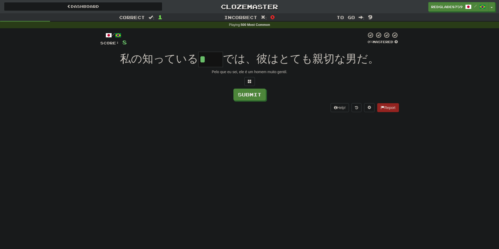
click at [221, 62] on input "*" at bounding box center [210, 59] width 25 height 15
click at [220, 60] on input "*" at bounding box center [210, 59] width 25 height 15
paste input "*"
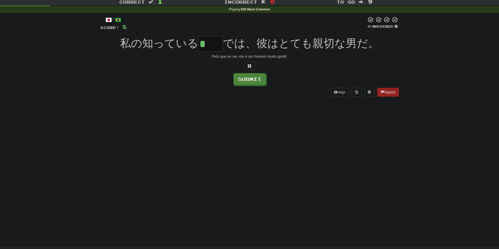
scroll to position [26, 0]
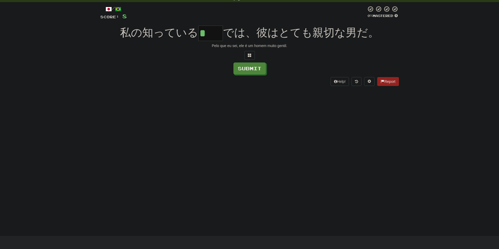
click at [219, 32] on input "*" at bounding box center [210, 33] width 25 height 15
paste input "*"
click at [215, 34] on input "*" at bounding box center [210, 33] width 25 height 15
paste input "*"
click at [217, 35] on input "*" at bounding box center [210, 33] width 25 height 15
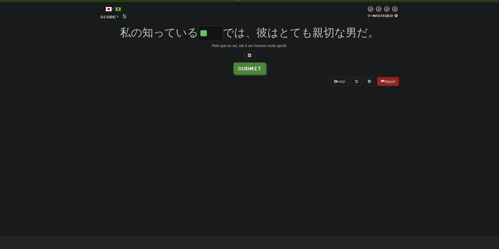
type input "**"
click at [289, 166] on div "Dashboard Clozemaster RedGlade8759 / Toggle Dropdown Dashboard Leaderboard Acti…" at bounding box center [249, 98] width 499 height 249
click at [267, 66] on div "Submit" at bounding box center [249, 69] width 298 height 12
click at [264, 67] on button "Submit" at bounding box center [249, 69] width 32 height 12
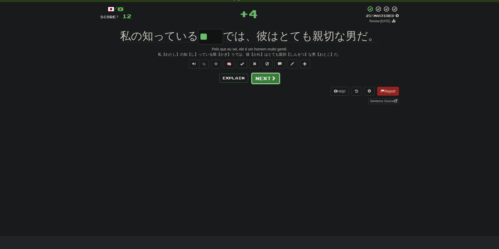
click at [273, 80] on span at bounding box center [273, 78] width 5 height 5
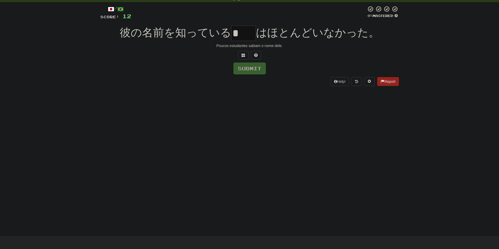
type input "*"
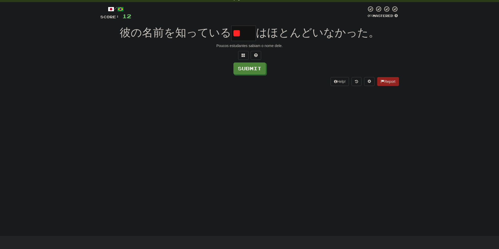
type input "*"
click at [250, 38] on input "text" at bounding box center [243, 33] width 25 height 15
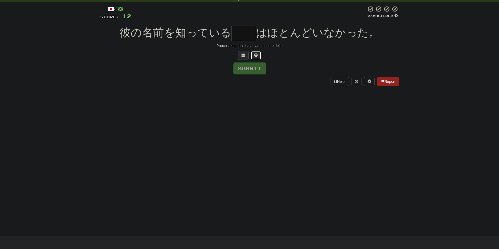
click at [254, 55] on button at bounding box center [255, 55] width 10 height 9
drag, startPoint x: 249, startPoint y: 38, endPoint x: 229, endPoint y: 38, distance: 20.2
click at [230, 38] on div "彼の名前を知っている * はほとんどいなかった。" at bounding box center [249, 33] width 298 height 15
click at [251, 30] on input "*" at bounding box center [243, 33] width 25 height 15
paste input "*"
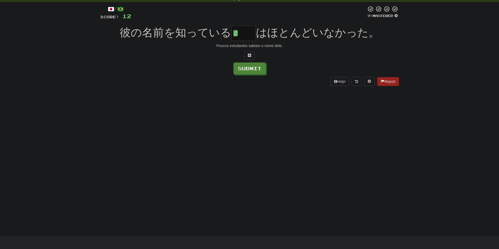
click at [247, 36] on input "*" at bounding box center [243, 33] width 25 height 15
paste input "*"
click at [256, 35] on input "*" at bounding box center [243, 33] width 25 height 15
paste input "*"
type input "**"
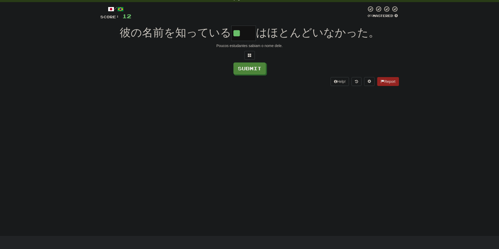
click at [304, 75] on div "/ Score: 12 0 % Mastered 彼の名前を知っている ** はほとんどいなかった。 Poucos estudantes sabiam o n…" at bounding box center [249, 46] width 298 height 80
click at [262, 73] on button "Submit" at bounding box center [249, 69] width 32 height 12
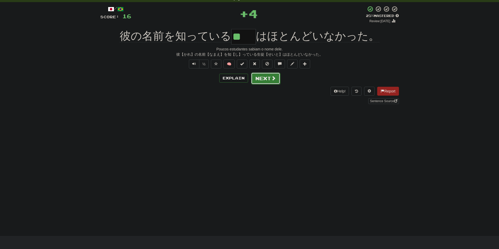
click at [271, 77] on span at bounding box center [273, 78] width 5 height 5
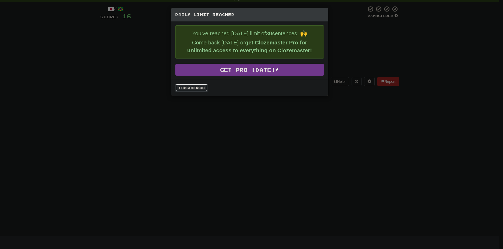
click at [199, 87] on link "Dashboard" at bounding box center [191, 88] width 32 height 8
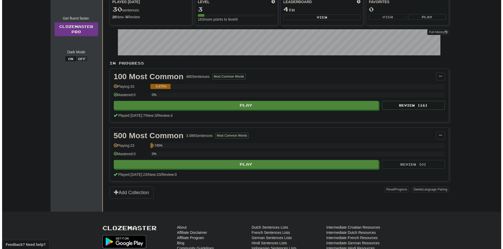
scroll to position [52, 0]
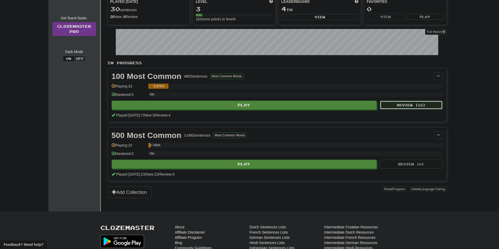
click at [387, 104] on button "Review ( 16 )" at bounding box center [411, 105] width 63 height 9
select select "**"
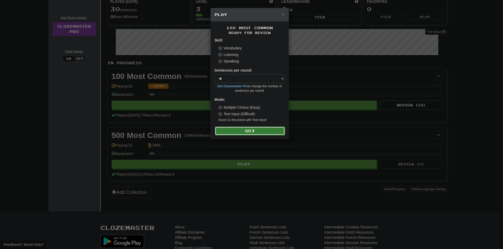
click at [254, 131] on span at bounding box center [253, 131] width 4 height 4
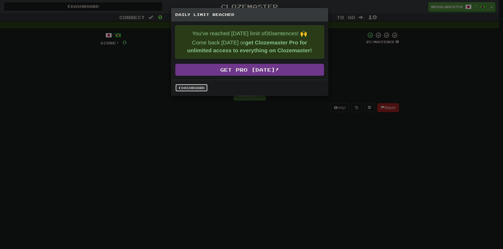
click at [203, 86] on link "Dashboard" at bounding box center [191, 88] width 32 height 8
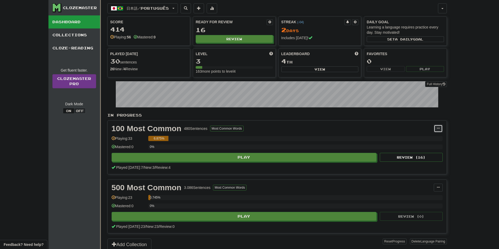
click at [439, 129] on span at bounding box center [437, 128] width 3 height 3
click at [456, 125] on div "Clozemaster Dashboard Collections Cloze-Reading Get fluent faster. Clozemaster …" at bounding box center [249, 125] width 499 height 251
click at [434, 128] on button at bounding box center [437, 129] width 9 height 8
click at [430, 137] on span "Manage Sentences" at bounding box center [416, 138] width 32 height 4
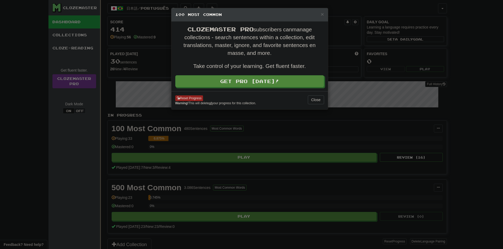
click at [468, 94] on div "× 100 Most Common Clozemaster Pro subscribers can manage collections - search s…" at bounding box center [251, 124] width 503 height 249
click at [323, 12] on span "×" at bounding box center [321, 14] width 3 height 6
